Goal: Navigation & Orientation: Find specific page/section

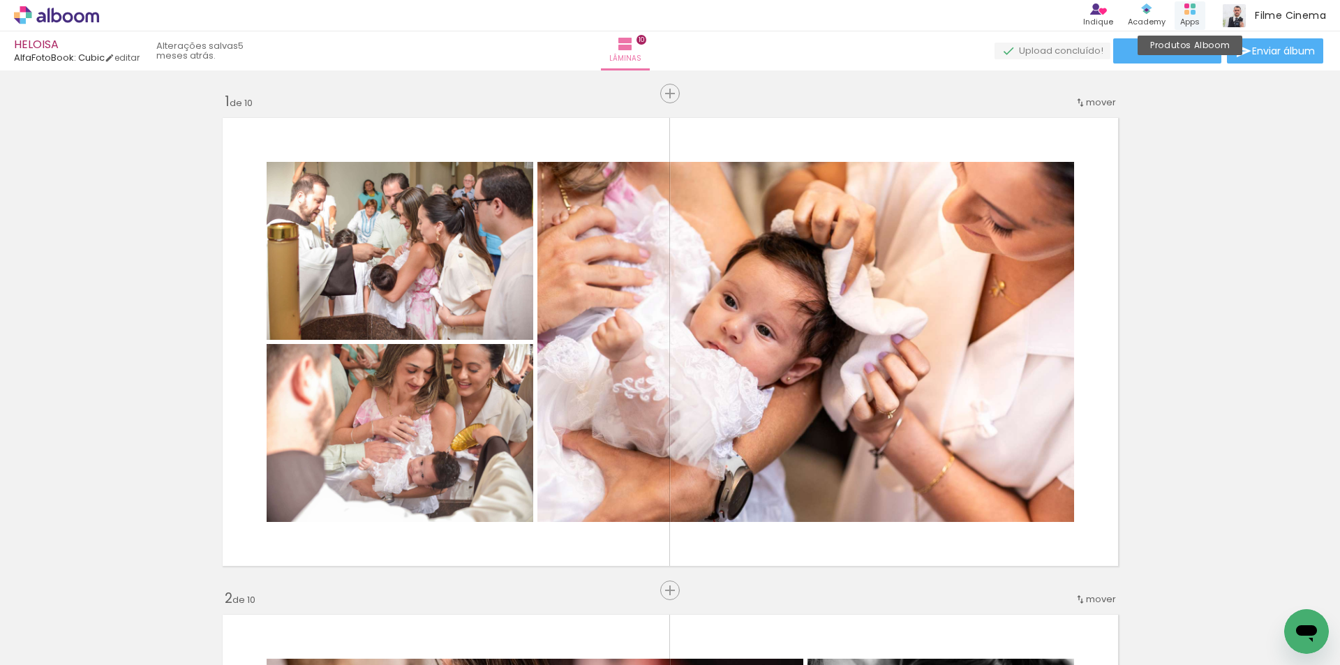
click at [1184, 19] on div "Apps" at bounding box center [1190, 22] width 20 height 12
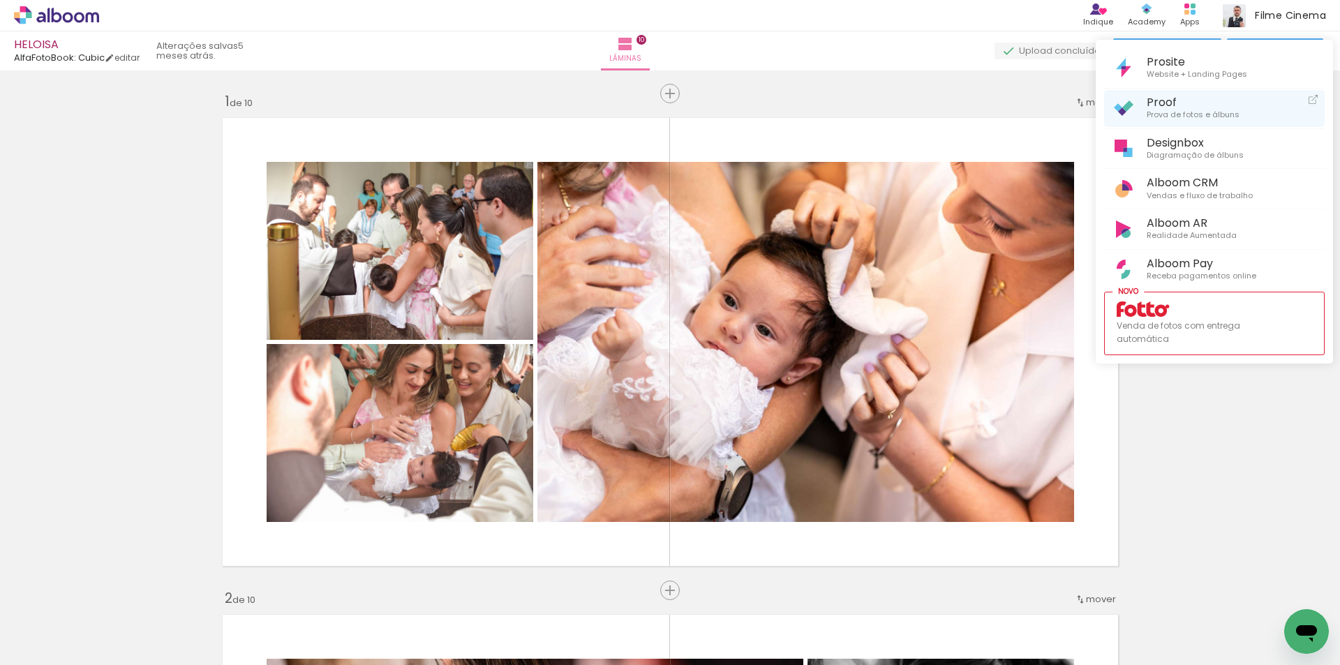
click at [1153, 107] on span "Proof" at bounding box center [1193, 102] width 93 height 13
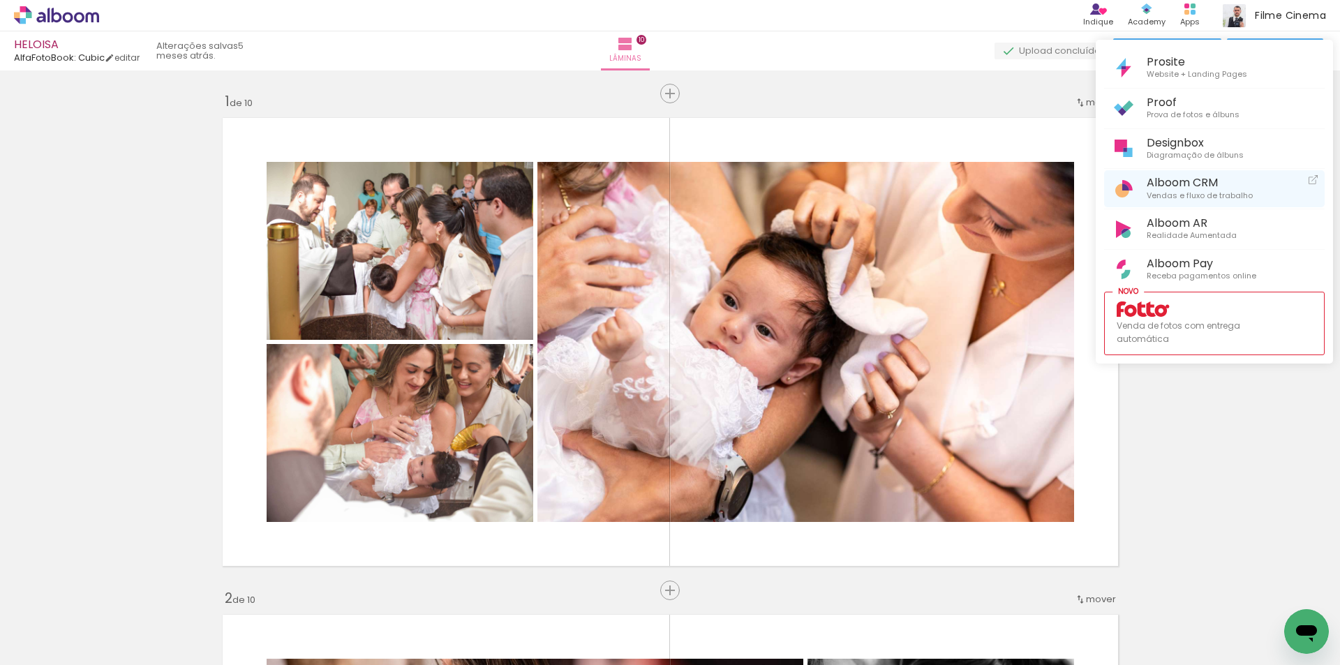
click at [1201, 191] on span "Vendas e fluxo de trabalho" at bounding box center [1200, 196] width 106 height 13
